Goal: Transaction & Acquisition: Purchase product/service

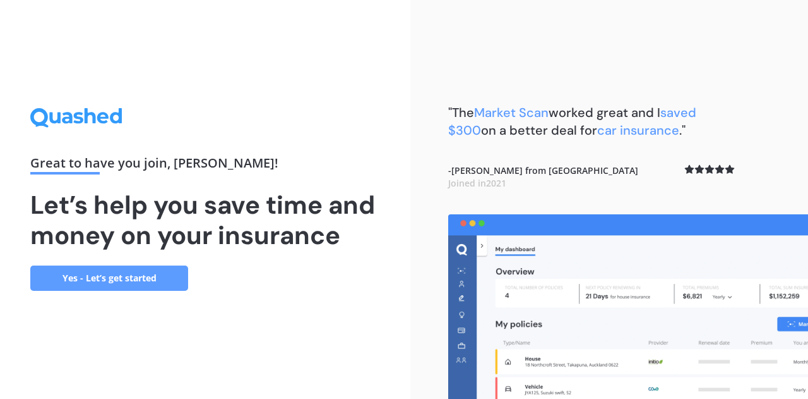
click at [131, 291] on div "Great to have you join , [PERSON_NAME] ! Let’s help you save time and money on …" at bounding box center [205, 199] width 411 height 399
click at [157, 280] on link "Yes - Let’s get started" at bounding box center [109, 277] width 158 height 25
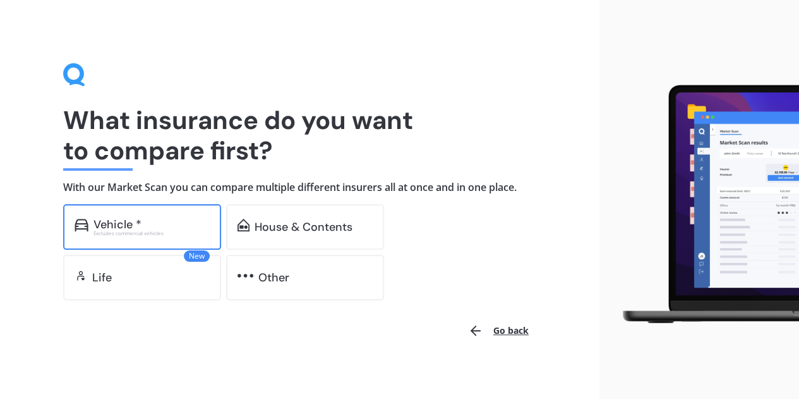
click at [174, 220] on div "Vehicle *" at bounding box center [151, 224] width 116 height 13
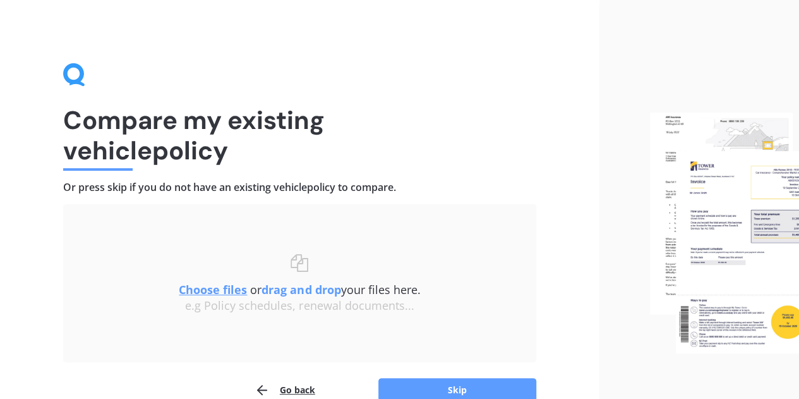
scroll to position [66, 0]
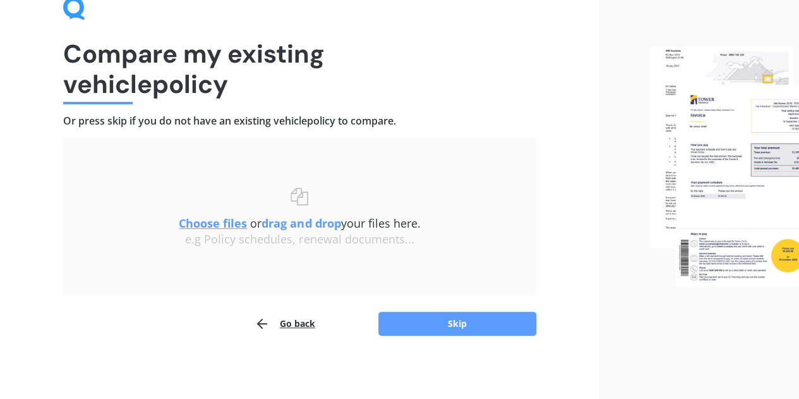
drag, startPoint x: 76, startPoint y: 124, endPoint x: 429, endPoint y: 113, distance: 353.9
click at [429, 113] on div "Compare my existing vehicle policy Or press skip if you do not have an existing…" at bounding box center [299, 166] width 473 height 339
click at [423, 112] on div "Compare my existing vehicle policy Or press skip if you do not have an existing…" at bounding box center [299, 166] width 473 height 339
click at [484, 330] on button "Skip" at bounding box center [457, 323] width 158 height 24
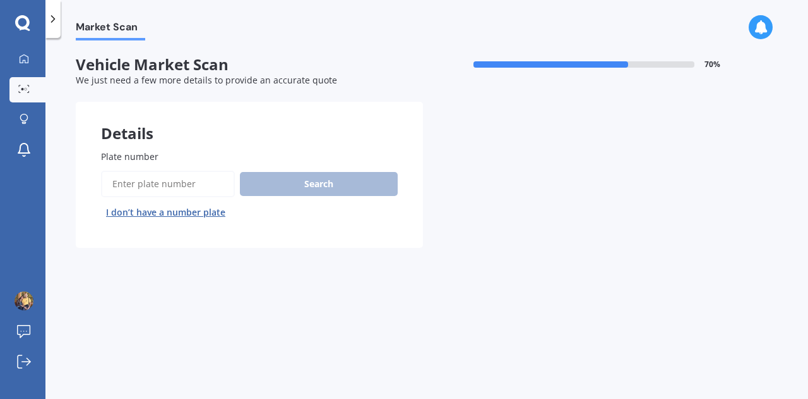
click at [181, 181] on input "Plate number" at bounding box center [168, 184] width 134 height 27
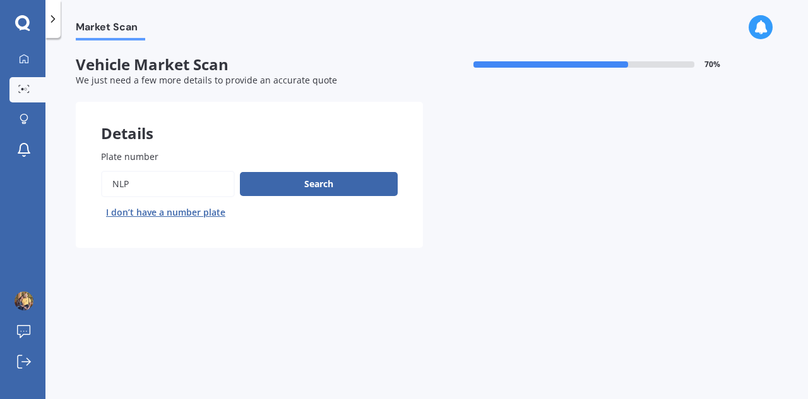
click at [318, 318] on div "Market Scan Vehicle Market Scan 70 % We just need a few more details to provide…" at bounding box center [426, 220] width 763 height 361
click at [201, 177] on input "Plate number" at bounding box center [168, 184] width 134 height 27
type input "nlp959"
click at [295, 186] on button "Search" at bounding box center [319, 184] width 158 height 24
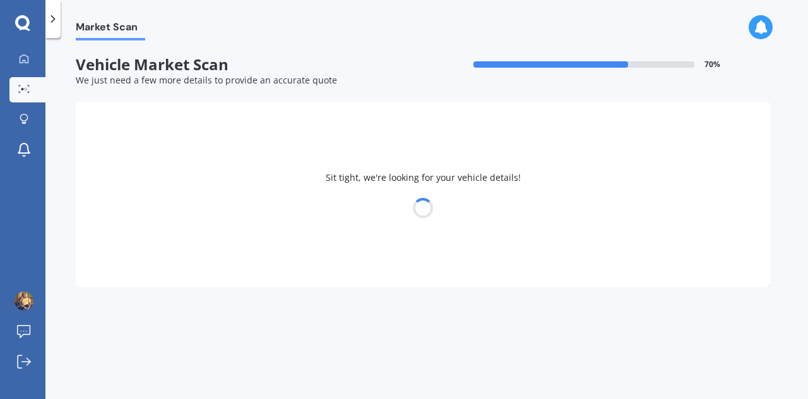
select select "BYD"
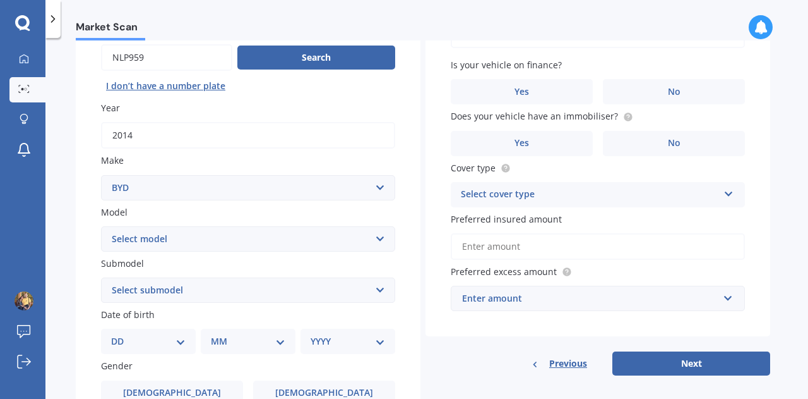
scroll to position [189, 0]
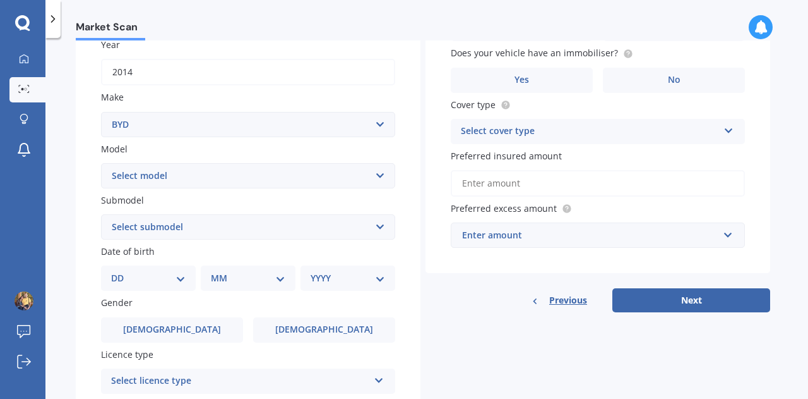
click at [303, 181] on select "Select model Atto 3 Electric Dolphin SEAL SEALION 6 SHARK 6" at bounding box center [248, 175] width 294 height 25
click at [68, 167] on div "Market Scan Vehicle Market Scan 70 % We just need a few more details to provide…" at bounding box center [426, 220] width 763 height 361
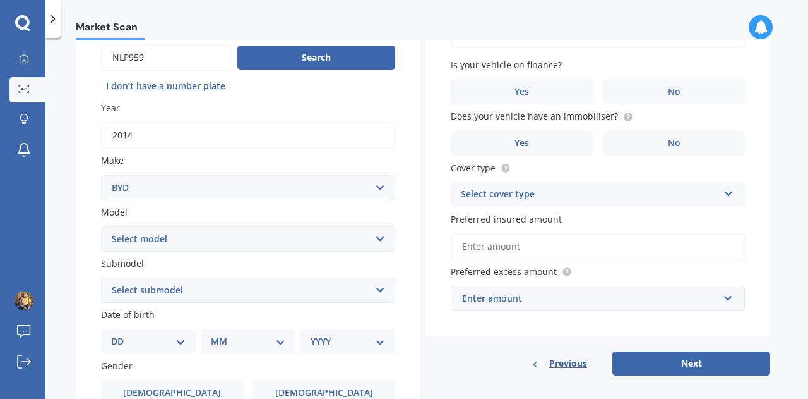
scroll to position [253, 0]
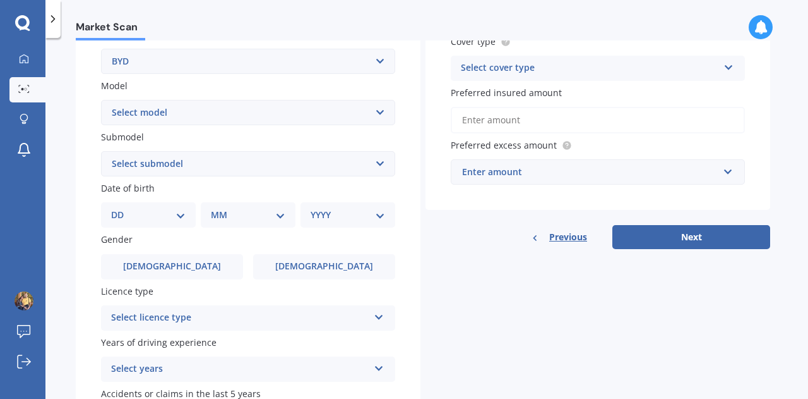
click at [149, 156] on select "Select submodel" at bounding box center [248, 163] width 294 height 25
click at [145, 159] on select "Select submodel" at bounding box center [248, 163] width 294 height 25
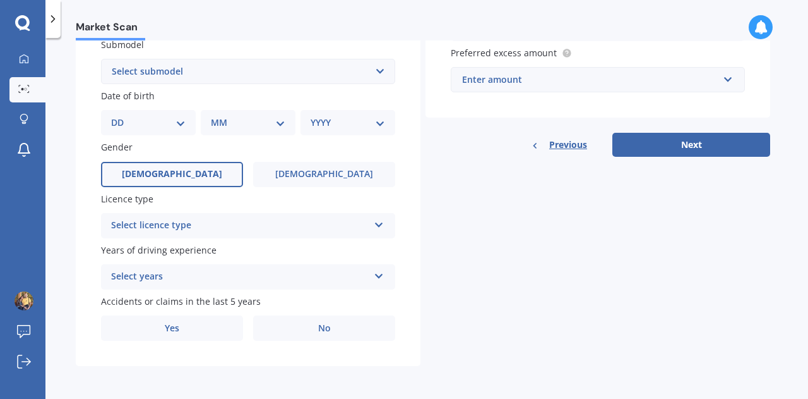
click at [210, 176] on label "[DEMOGRAPHIC_DATA]" at bounding box center [172, 174] width 142 height 25
click at [0, 0] on input "[DEMOGRAPHIC_DATA]" at bounding box center [0, 0] width 0 height 0
click at [231, 221] on div "Select licence type" at bounding box center [240, 225] width 258 height 15
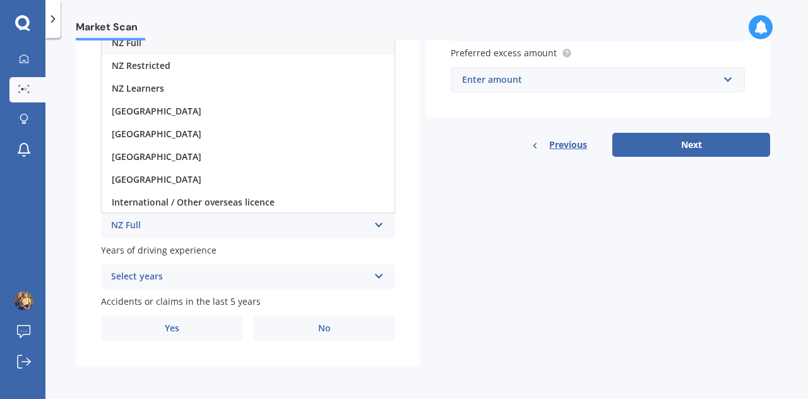
click at [216, 225] on div "NZ Full" at bounding box center [240, 225] width 258 height 15
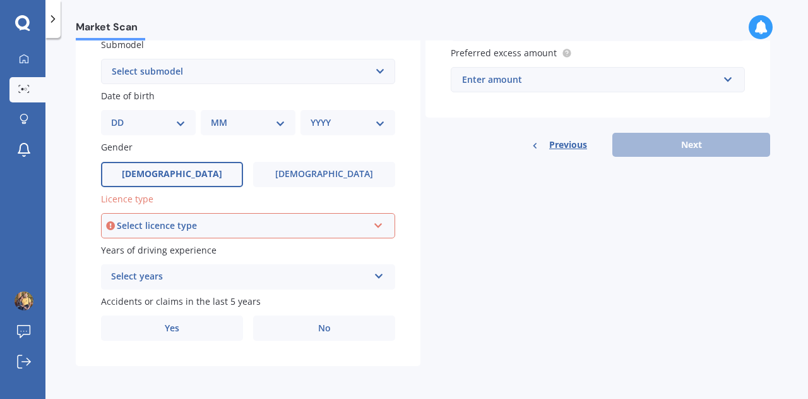
click at [220, 224] on div "Select licence type" at bounding box center [242, 226] width 251 height 14
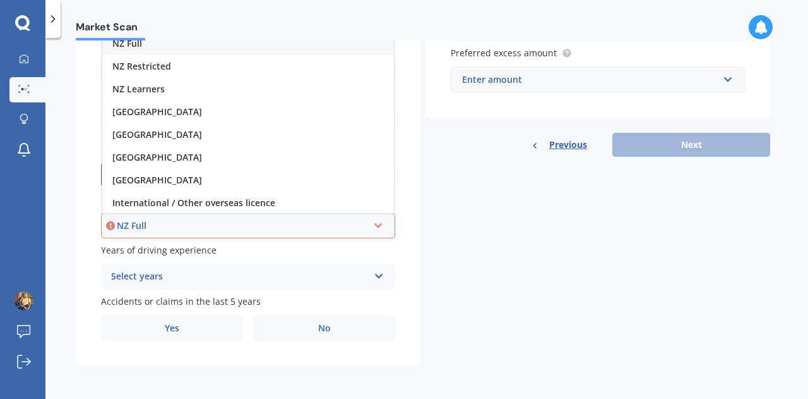
click at [212, 44] on div "NZ Full" at bounding box center [248, 43] width 292 height 23
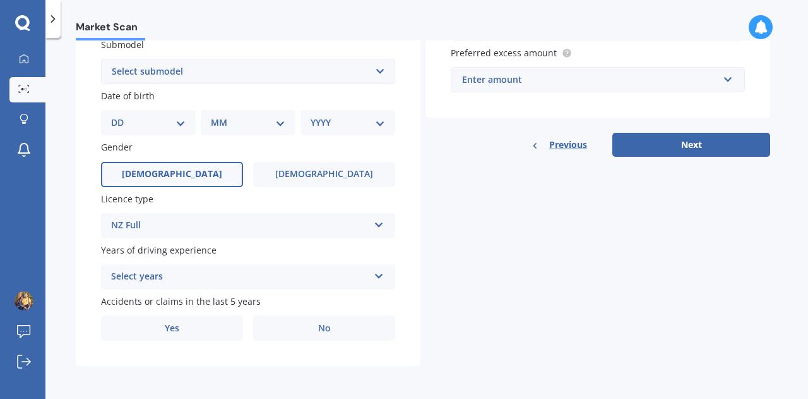
click at [278, 279] on div "Select years" at bounding box center [240, 276] width 258 height 15
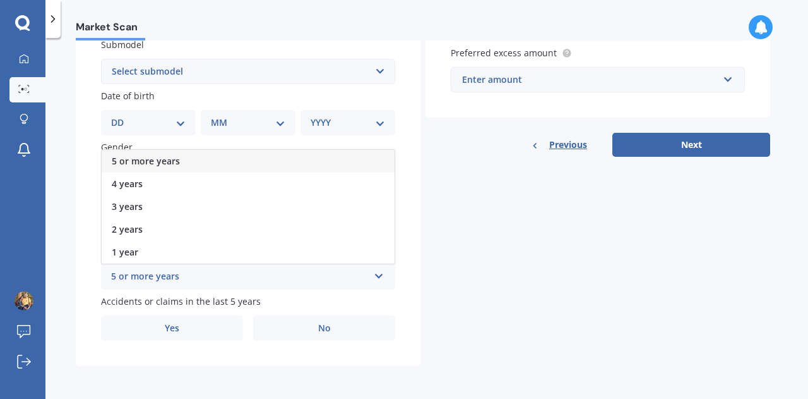
click at [264, 161] on div "5 or more years" at bounding box center [248, 161] width 293 height 23
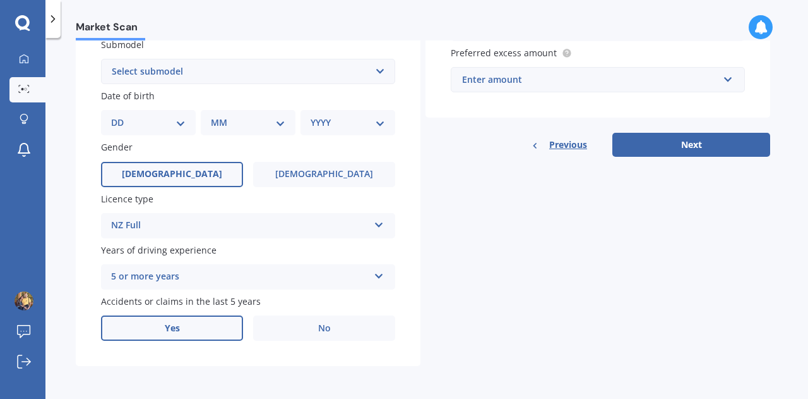
click at [232, 332] on label "Yes" at bounding box center [172, 327] width 142 height 25
click at [0, 0] on input "Yes" at bounding box center [0, 0] width 0 height 0
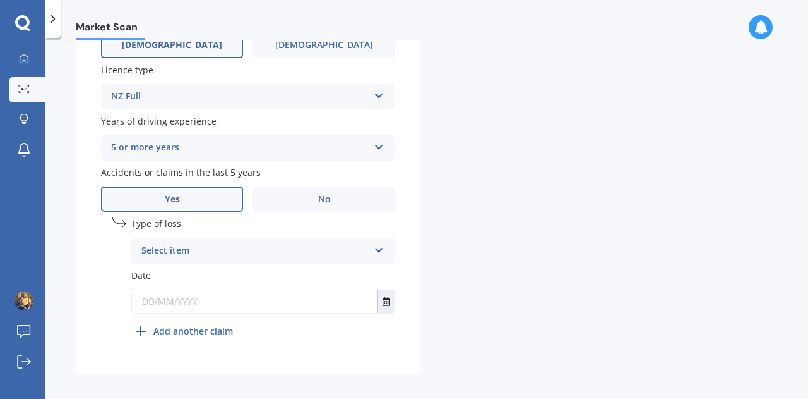
scroll to position [484, 0]
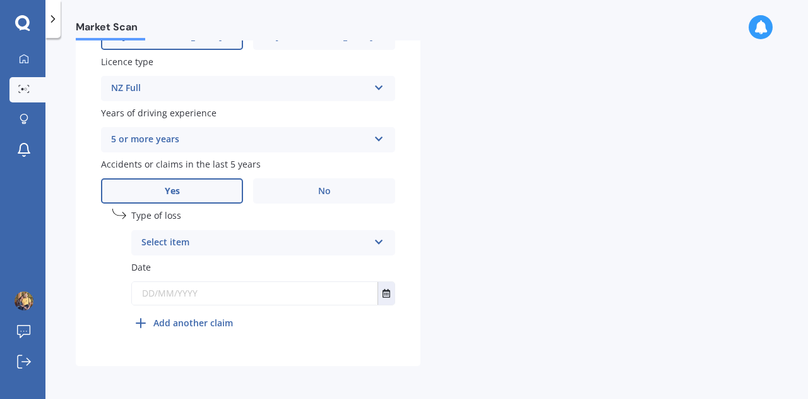
click at [255, 242] on div "Select item" at bounding box center [254, 242] width 227 height 15
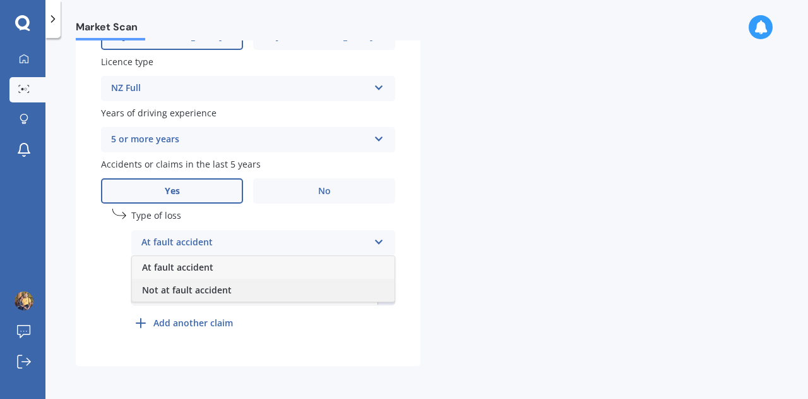
click at [250, 289] on div "Not at fault accident" at bounding box center [263, 290] width 263 height 23
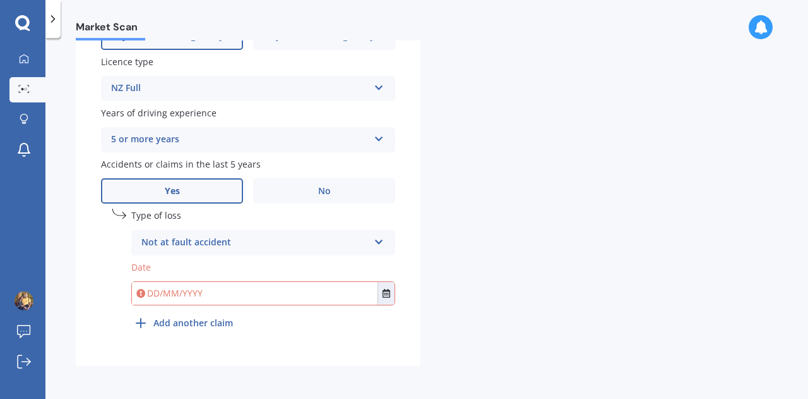
click at [261, 298] on input "text" at bounding box center [255, 293] width 246 height 23
click at [392, 291] on button "Select date" at bounding box center [386, 293] width 17 height 23
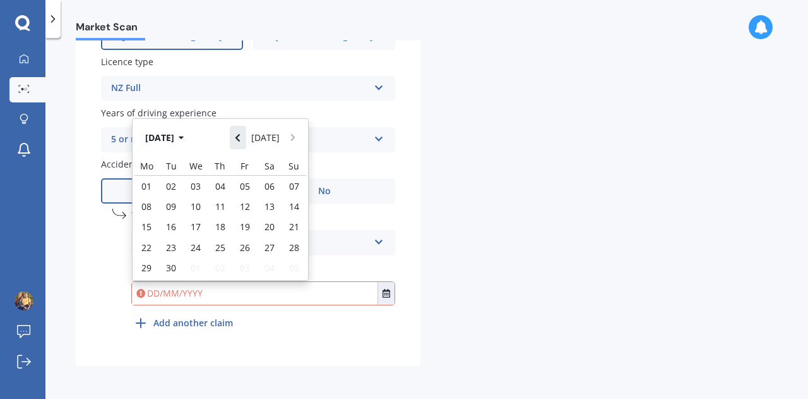
click at [244, 143] on button "Navigate back" at bounding box center [238, 137] width 16 height 23
click at [243, 143] on button "Navigate back" at bounding box center [238, 137] width 16 height 23
click at [242, 143] on button "Navigate back" at bounding box center [238, 137] width 16 height 23
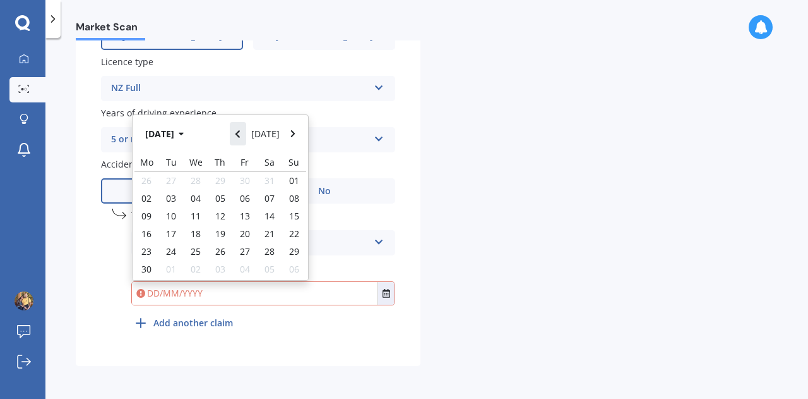
click at [242, 143] on button "Navigate back" at bounding box center [238, 133] width 16 height 23
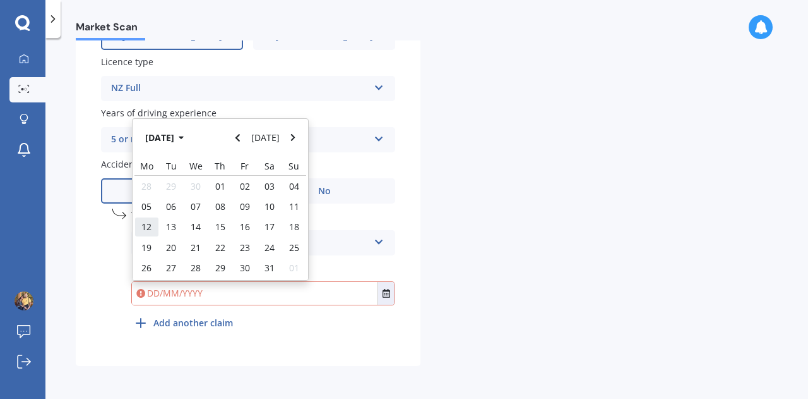
click at [150, 227] on span "12" at bounding box center [146, 226] width 10 height 12
type input "12/05/2025"
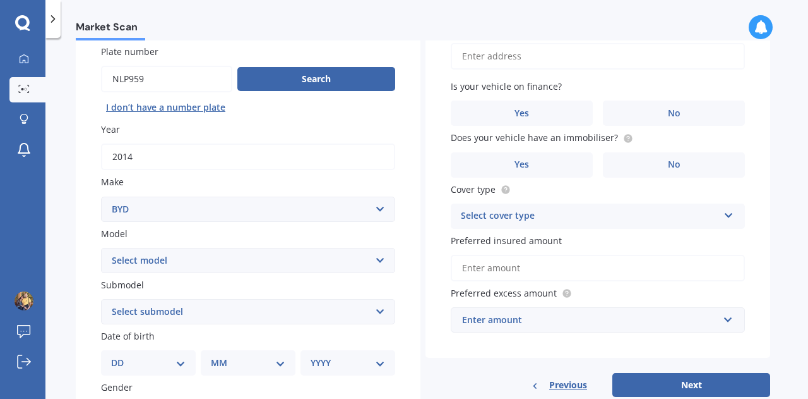
scroll to position [0, 0]
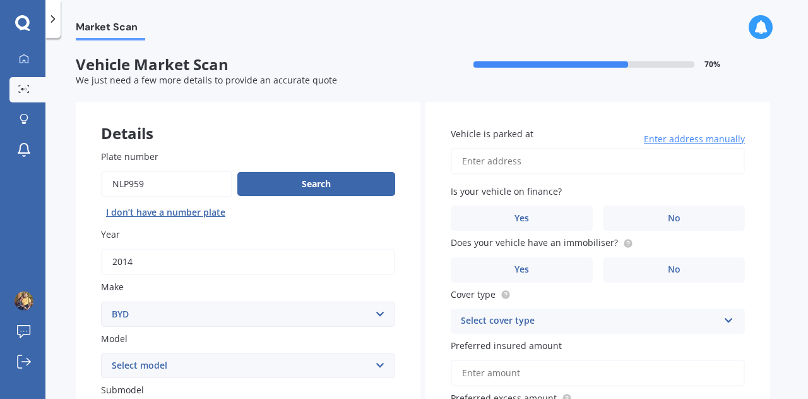
click at [505, 157] on input "Vehicle is parked at" at bounding box center [598, 161] width 294 height 27
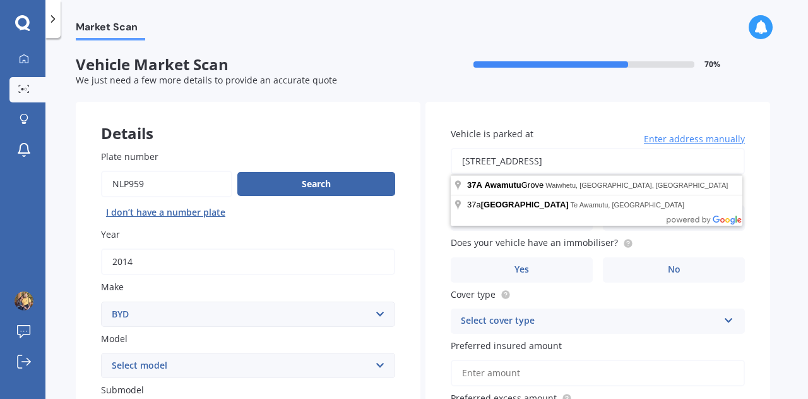
type input "37A Awamutu Grove, Waiwhetu, Lower Hutt 5010"
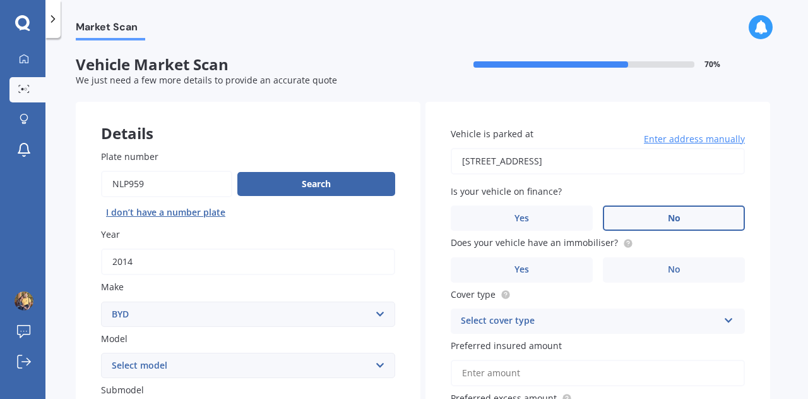
click at [707, 217] on label "No" at bounding box center [674, 217] width 142 height 25
click at [0, 0] on input "No" at bounding box center [0, 0] width 0 height 0
click at [692, 265] on label "No" at bounding box center [674, 269] width 142 height 25
click at [0, 0] on input "No" at bounding box center [0, 0] width 0 height 0
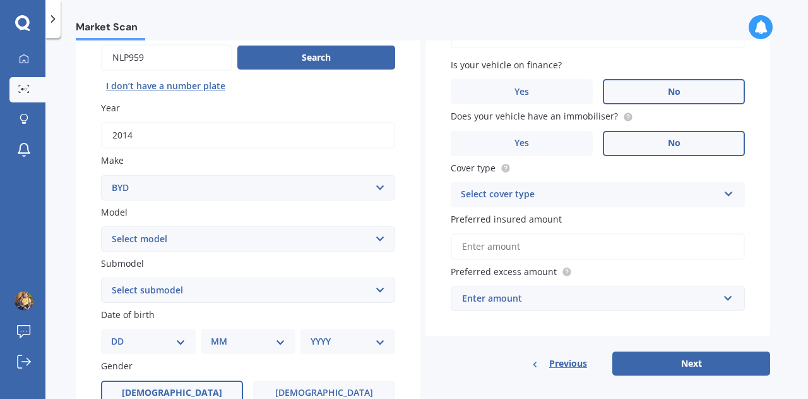
click at [575, 194] on div "Select cover type" at bounding box center [590, 194] width 258 height 15
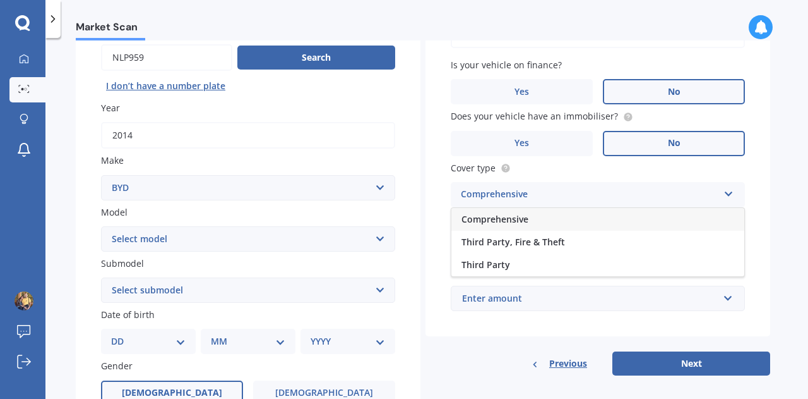
click at [567, 221] on div "Comprehensive" at bounding box center [598, 219] width 293 height 23
click at [536, 247] on input "Preferred insured amount" at bounding box center [598, 246] width 294 height 27
click at [798, 227] on div "Market Scan Vehicle Market Scan 70 % We just need a few more details to provide…" at bounding box center [426, 220] width 763 height 361
click at [605, 300] on div "Enter amount" at bounding box center [590, 298] width 256 height 14
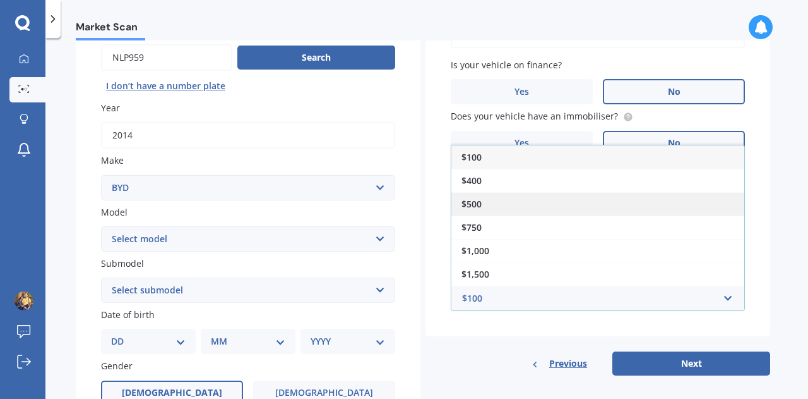
click at [568, 206] on div "$500" at bounding box center [598, 203] width 293 height 23
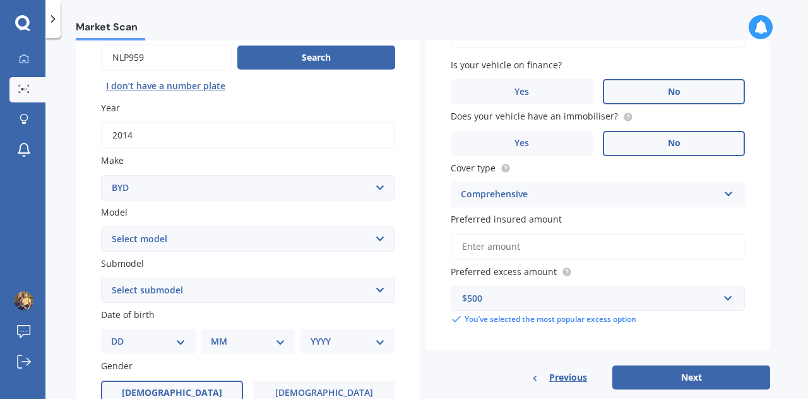
scroll to position [253, 0]
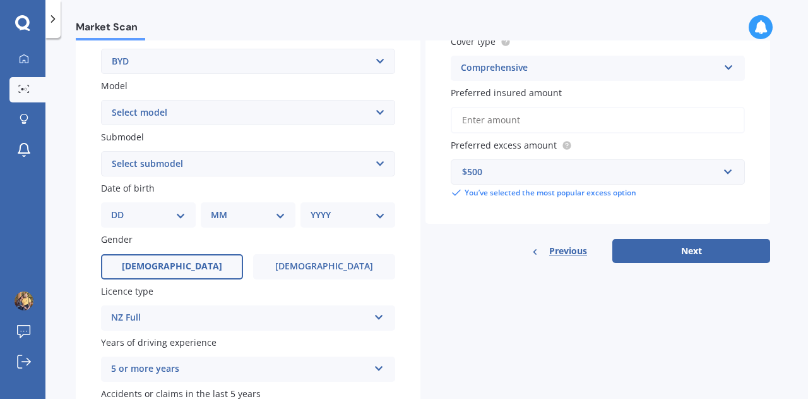
click at [704, 251] on button "Next" at bounding box center [692, 251] width 158 height 24
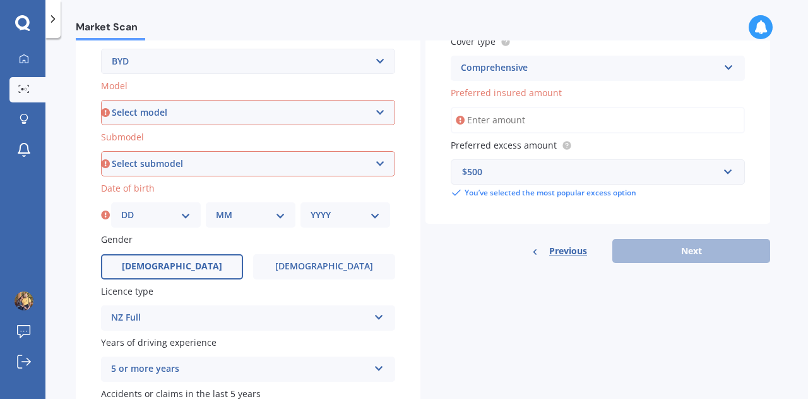
scroll to position [189, 0]
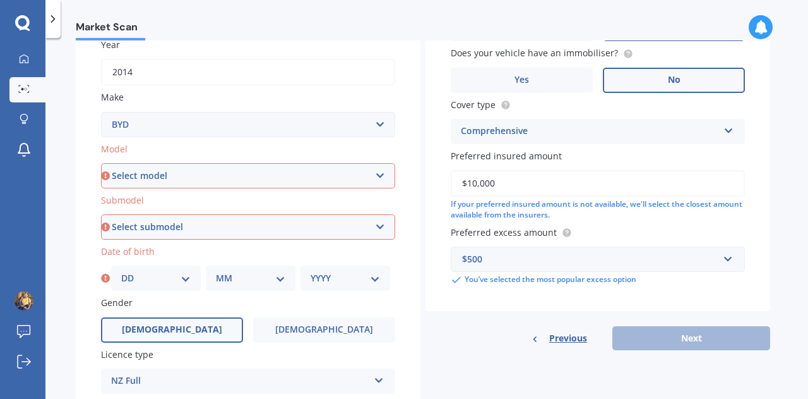
type input "$10,000"
click at [714, 222] on div "Vehicle is parked at 37A Awamutu Grove, Waiwhetu, Lower Hutt 5010 Enter address…" at bounding box center [598, 111] width 345 height 399
click at [710, 344] on div "Previous Next" at bounding box center [598, 338] width 345 height 24
click at [574, 217] on div "If your preferred insured amount is not available, we'll select the closest amo…" at bounding box center [598, 209] width 294 height 21
click at [677, 340] on div "Previous Next" at bounding box center [598, 338] width 345 height 24
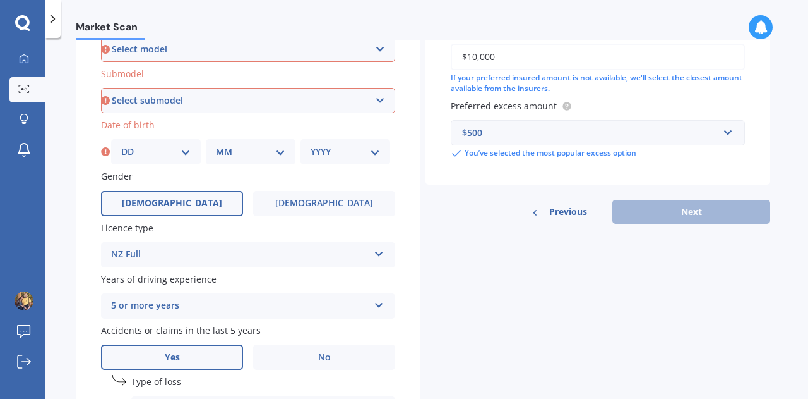
scroll to position [126, 0]
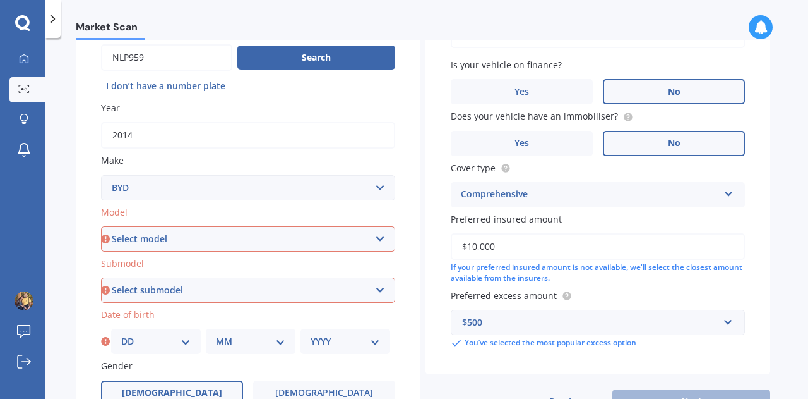
click at [296, 241] on select "Select model Atto 3 Electric Dolphin SEAL SEALION 6 SHARK 6" at bounding box center [248, 238] width 294 height 25
drag, startPoint x: 466, startPoint y: 66, endPoint x: 454, endPoint y: 13, distance: 55.0
click at [466, 66] on span "Is your vehicle on finance?" at bounding box center [506, 65] width 111 height 12
